Goal: Transaction & Acquisition: Purchase product/service

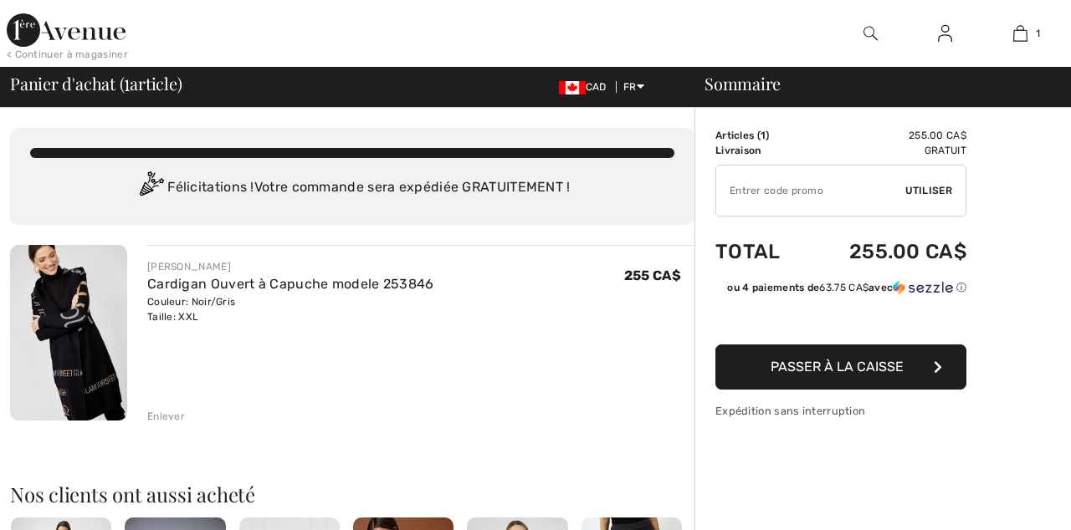
checkbox input "true"
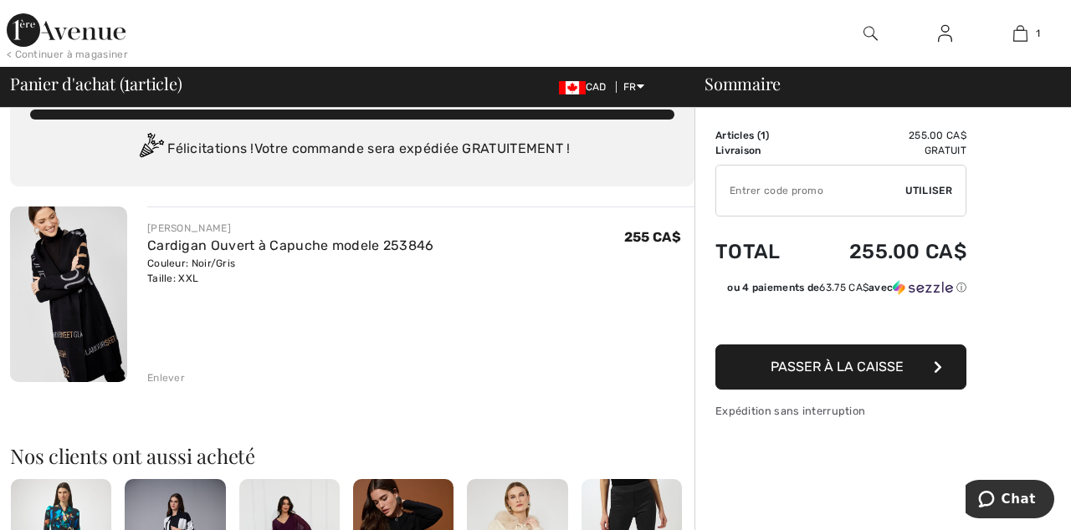
click at [922, 376] on button "Passer à la caisse" at bounding box center [840, 367] width 251 height 45
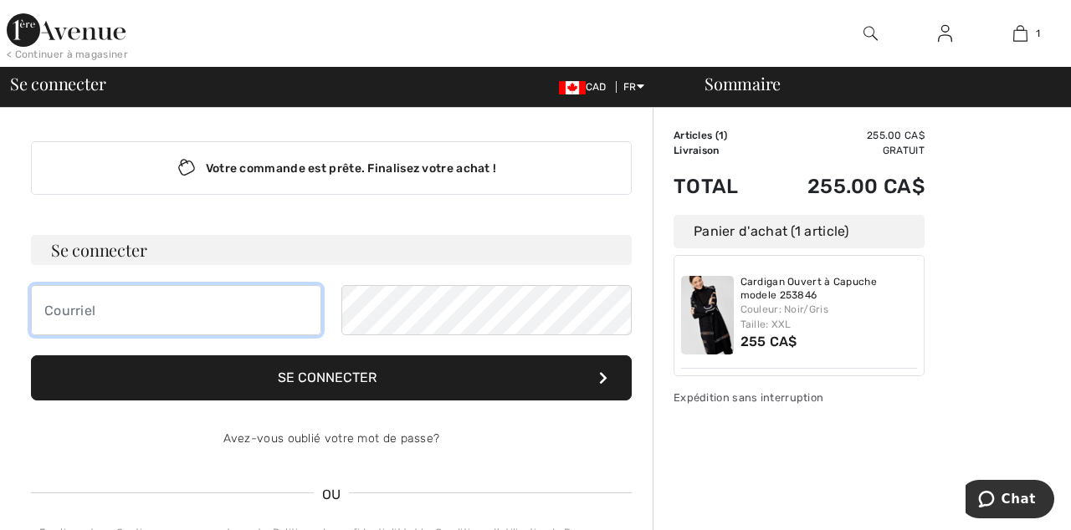
click at [54, 308] on input "email" at bounding box center [176, 310] width 290 height 50
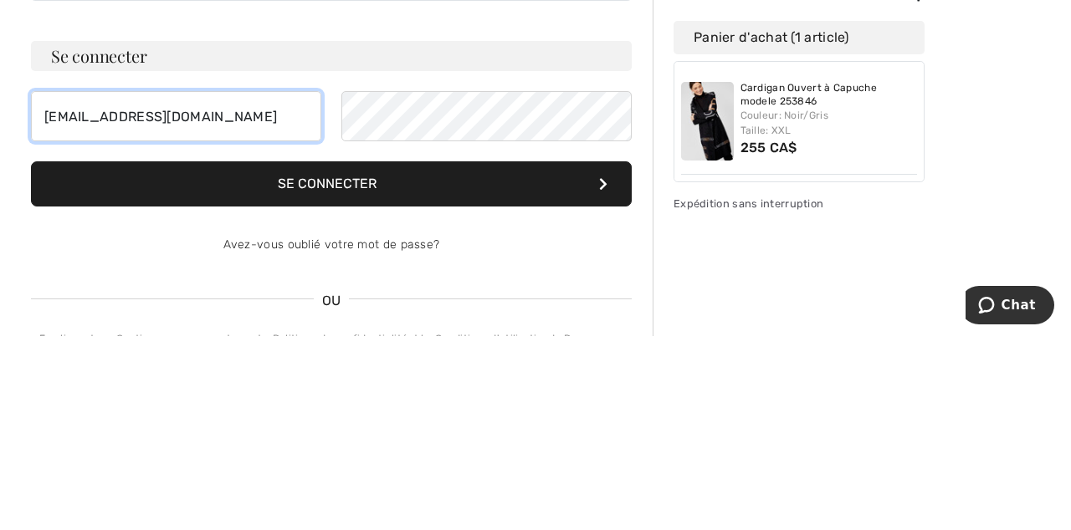
type input "Cbeau0607@gmail.com"
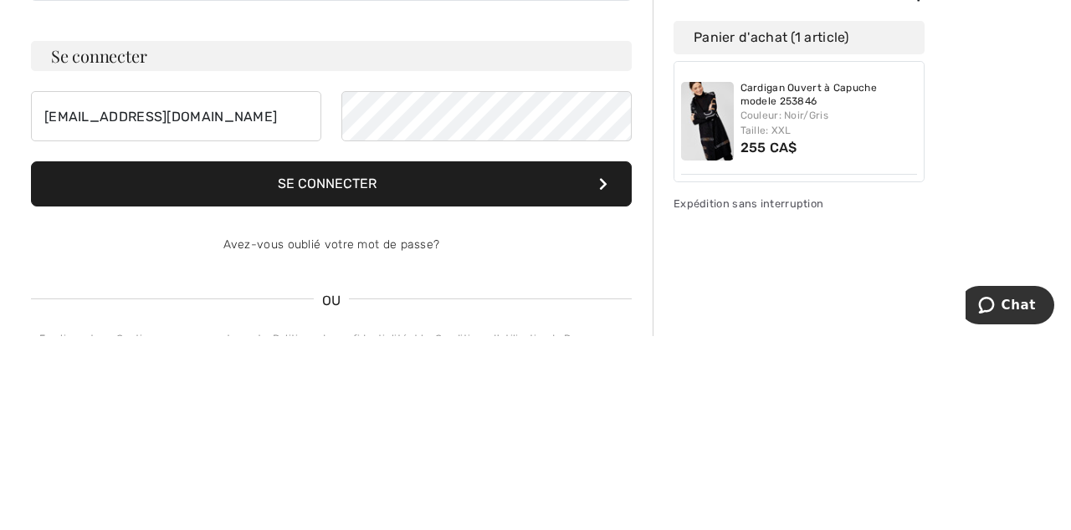
click at [391, 378] on button "Se connecter" at bounding box center [331, 378] width 601 height 45
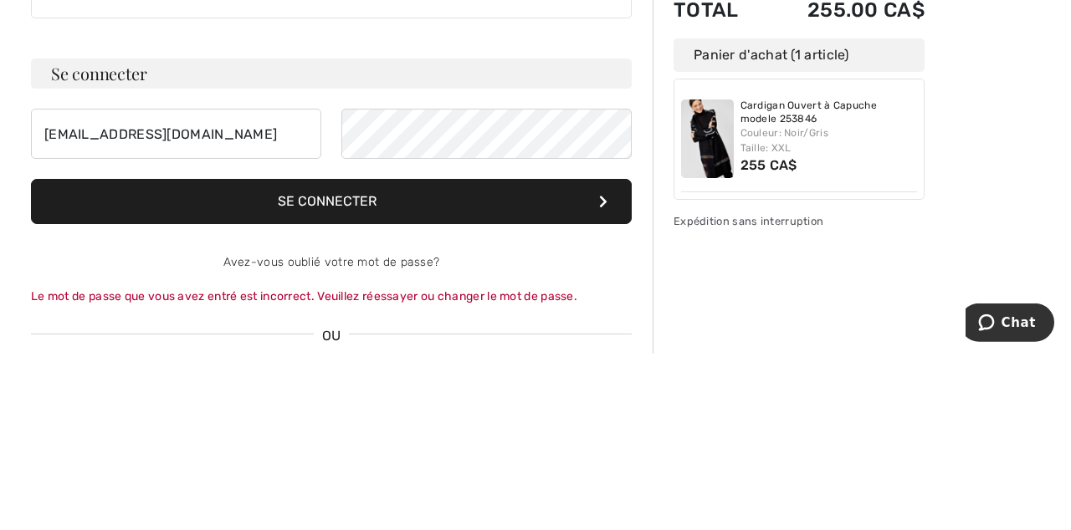
click at [386, 388] on button "Se connecter" at bounding box center [331, 378] width 601 height 45
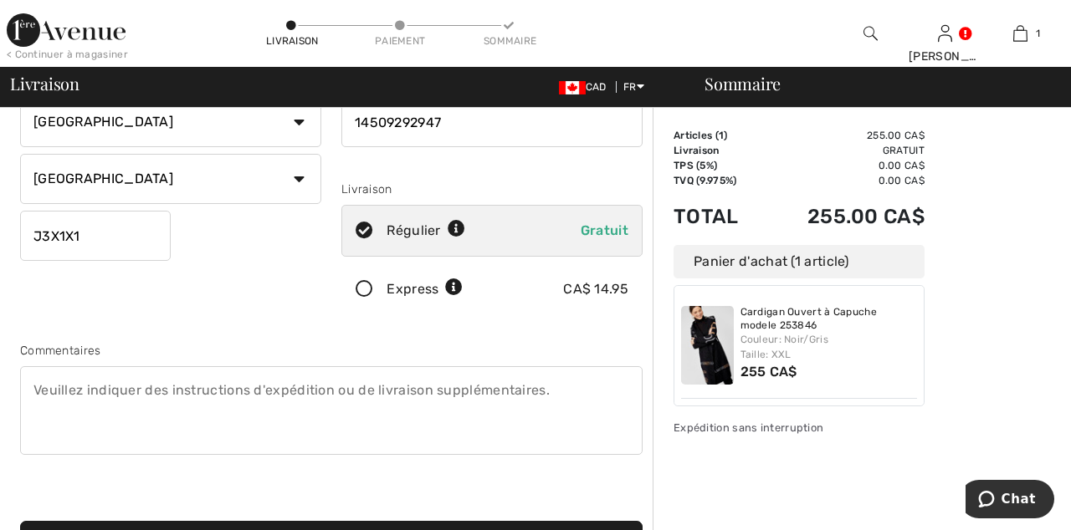
scroll to position [225, 0]
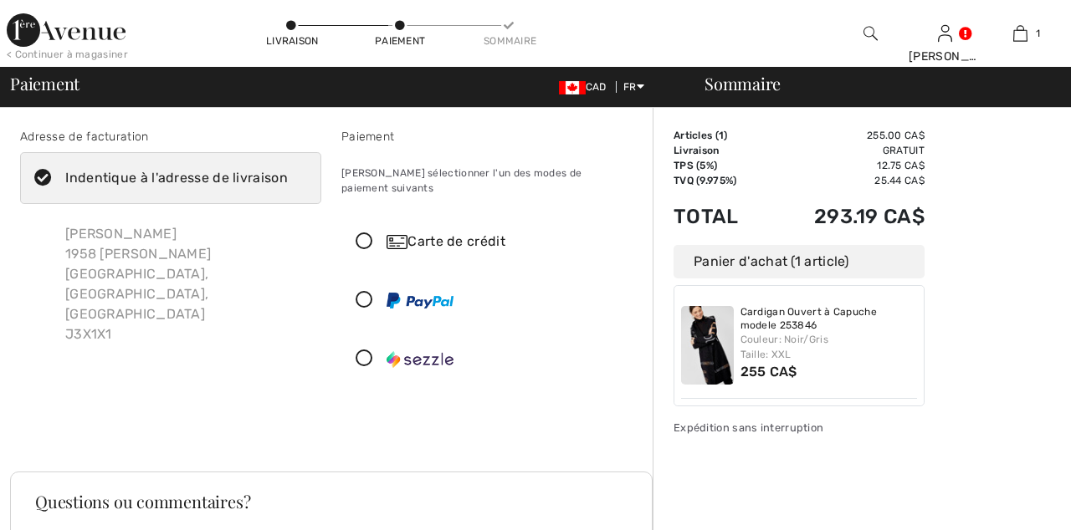
click at [363, 233] on icon at bounding box center [364, 242] width 44 height 18
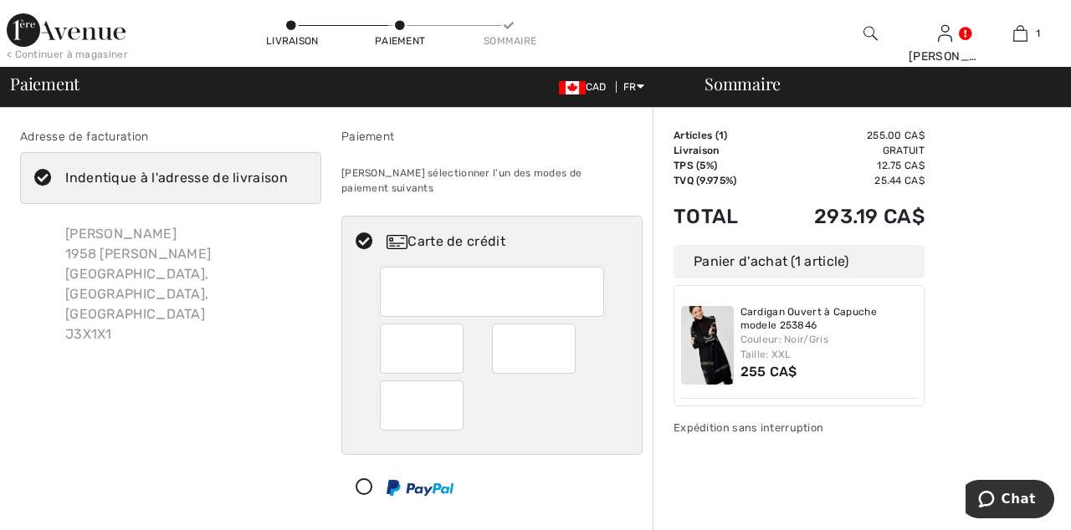
click at [439, 184] on div "Veuillez sélectionner l'un des modes de paiement suivants" at bounding box center [491, 180] width 301 height 57
click at [565, 335] on div at bounding box center [534, 349] width 84 height 50
click at [619, 349] on div at bounding box center [492, 360] width 300 height 187
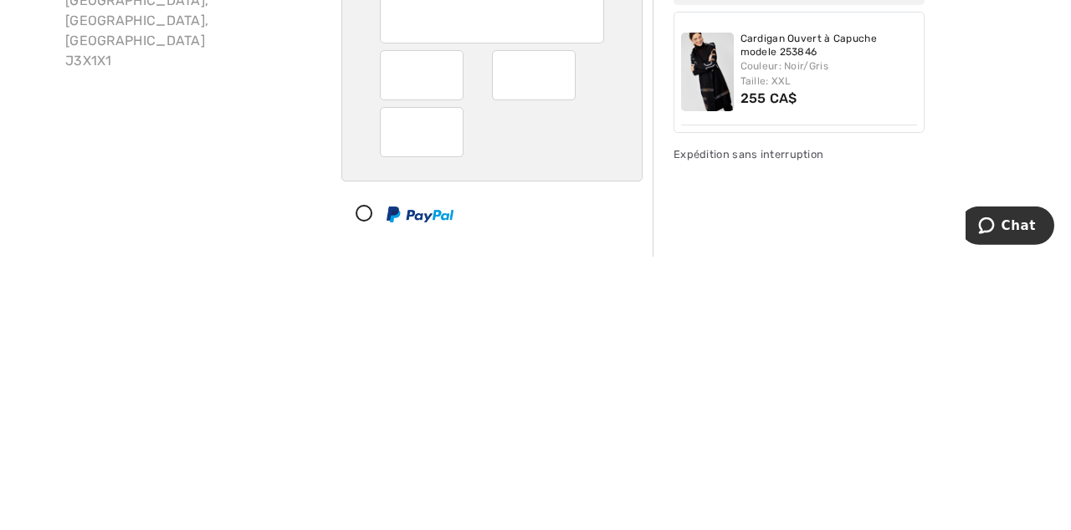
click at [254, 463] on div "Adresse de facturation Indentique à l'adresse de livraison Chantale Beauchemin …" at bounding box center [170, 353] width 321 height 451
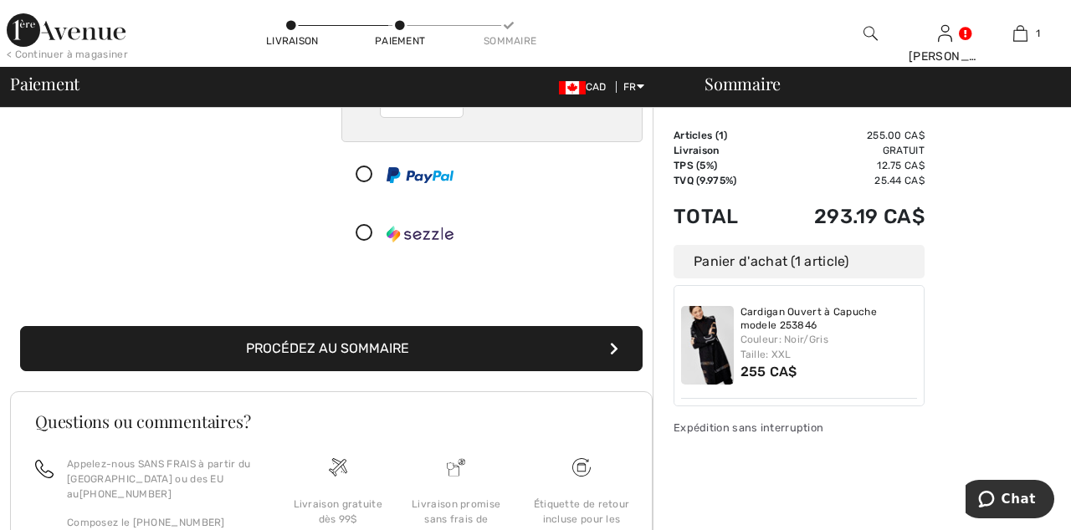
scroll to position [315, 0]
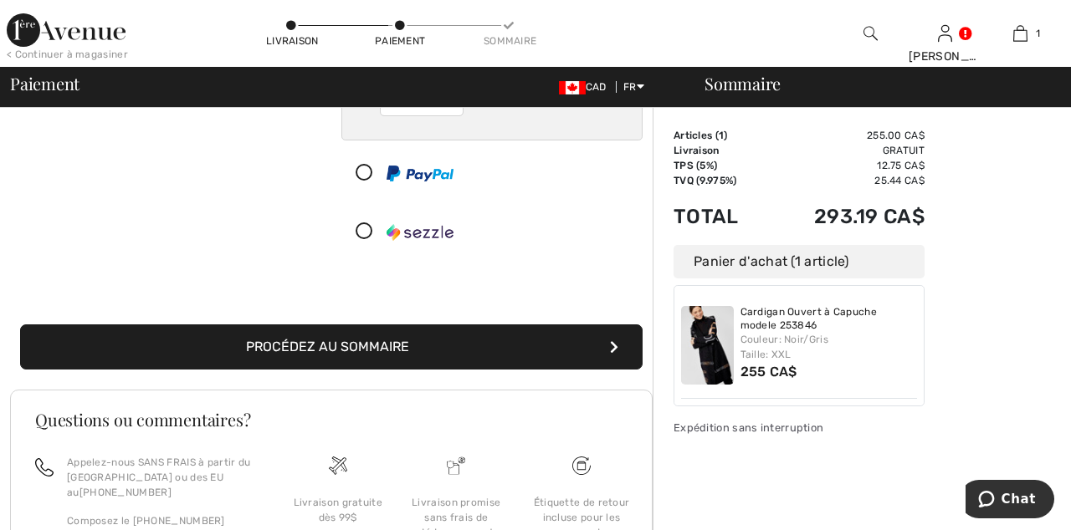
click at [399, 335] on button "Procédez au sommaire" at bounding box center [331, 347] width 622 height 45
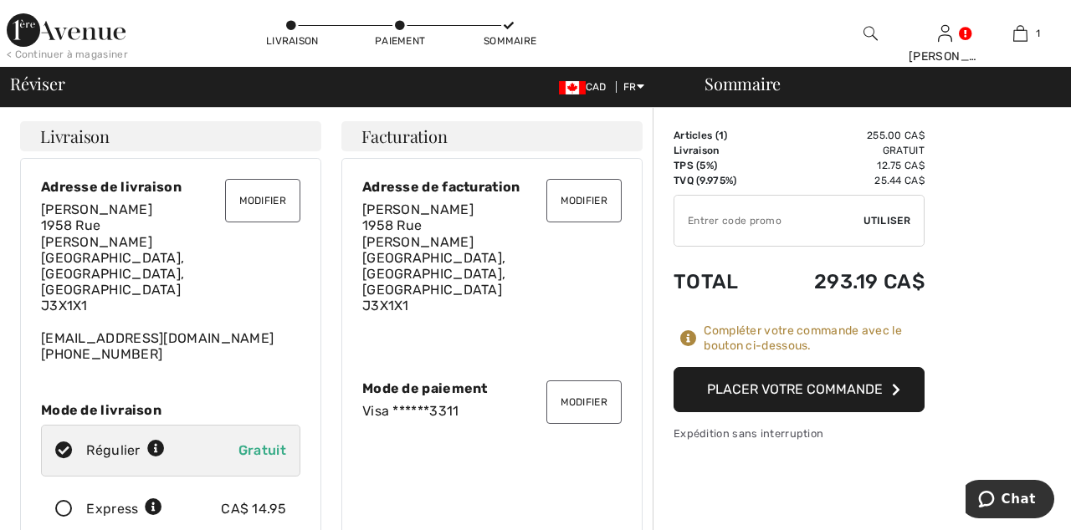
click at [858, 395] on button "Placer votre commande" at bounding box center [798, 389] width 251 height 45
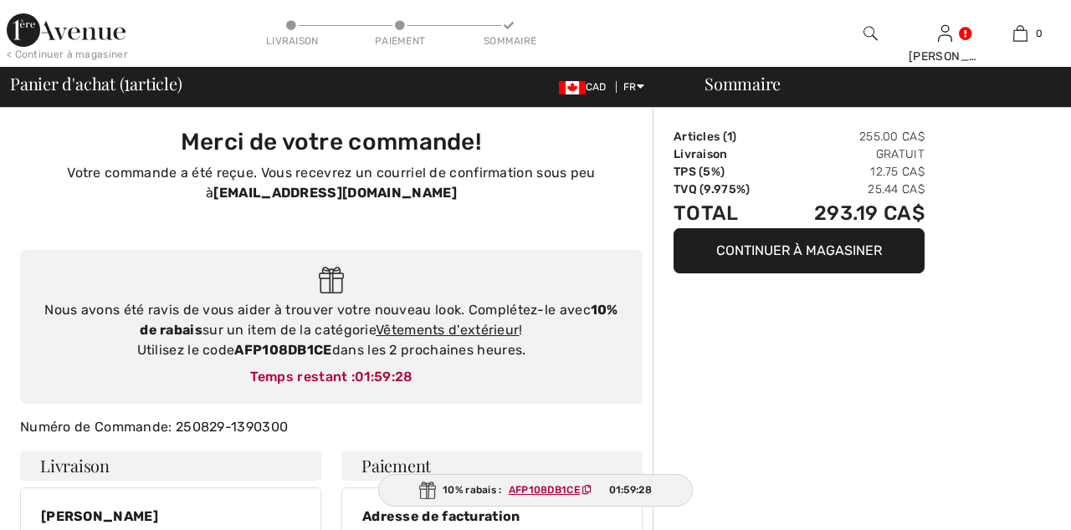
checkbox input "true"
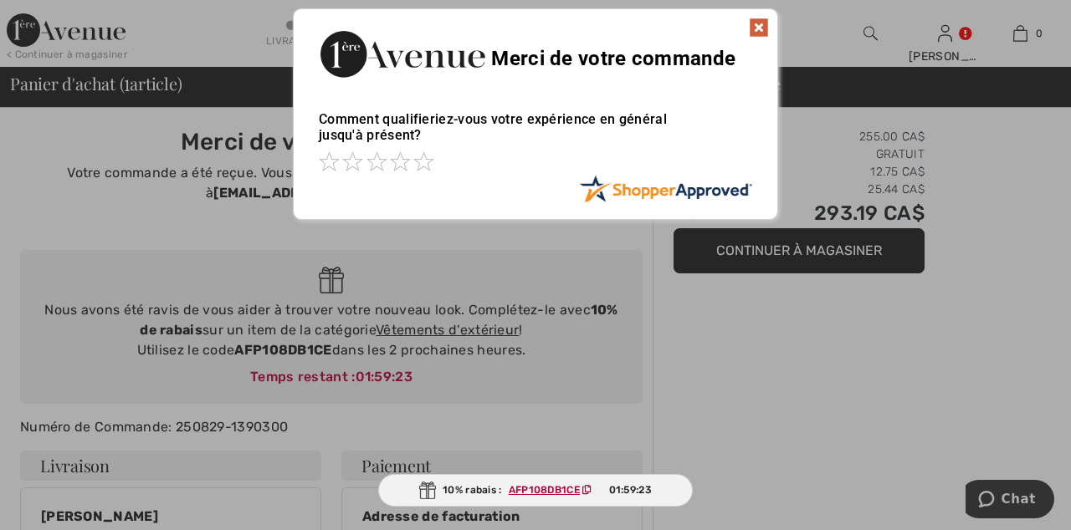
click at [426, 165] on span at bounding box center [423, 161] width 20 height 20
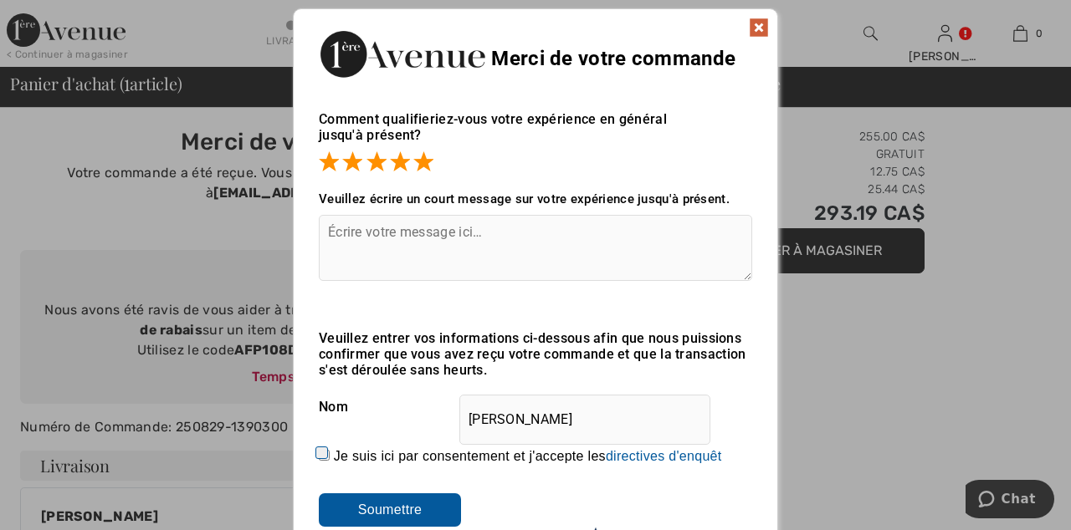
click at [760, 37] on img at bounding box center [759, 28] width 20 height 20
